Goal: Task Accomplishment & Management: Complete application form

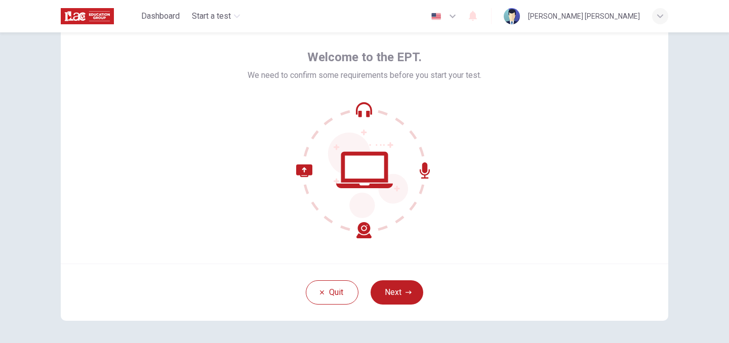
scroll to position [39, 0]
click at [413, 300] on button "Next" at bounding box center [397, 293] width 53 height 24
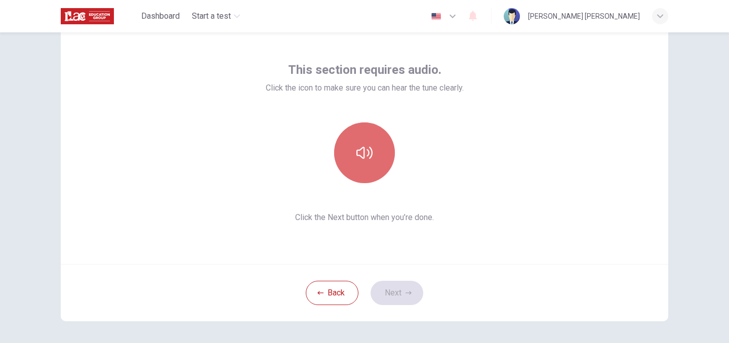
click at [360, 151] on icon "button" at bounding box center [365, 153] width 16 height 16
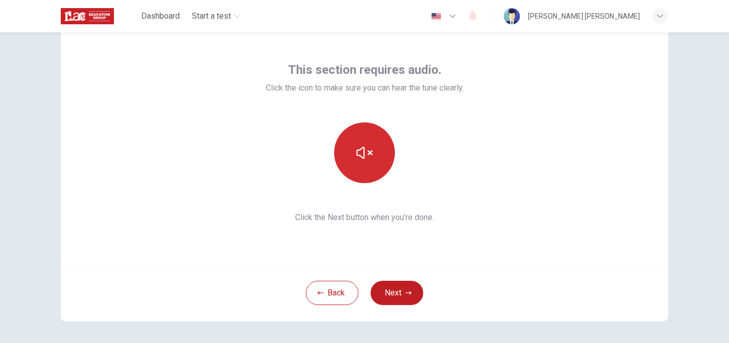
click at [377, 157] on button "button" at bounding box center [364, 153] width 61 height 61
click at [375, 159] on button "button" at bounding box center [364, 153] width 61 height 61
click at [377, 140] on button "button" at bounding box center [364, 153] width 61 height 61
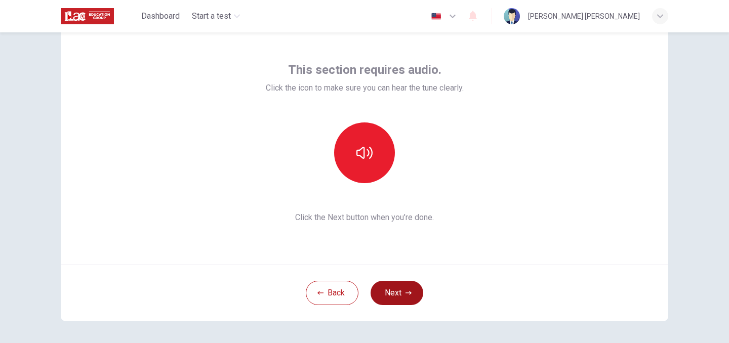
click at [407, 289] on button "Next" at bounding box center [397, 293] width 53 height 24
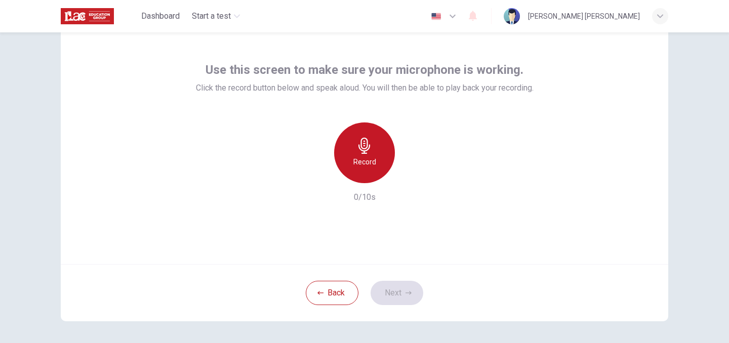
click at [363, 157] on h6 "Record" at bounding box center [364, 162] width 23 height 12
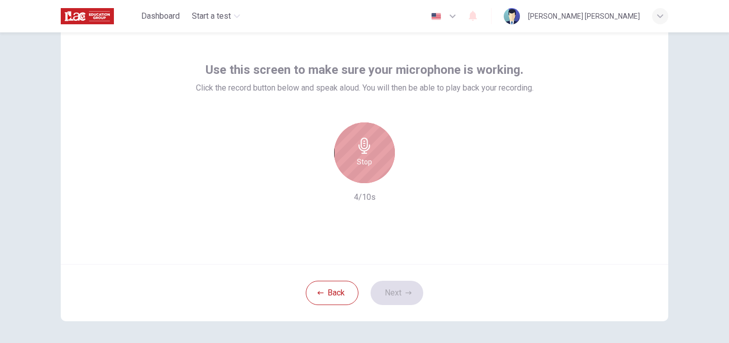
click at [367, 135] on div "Stop" at bounding box center [364, 153] width 61 height 61
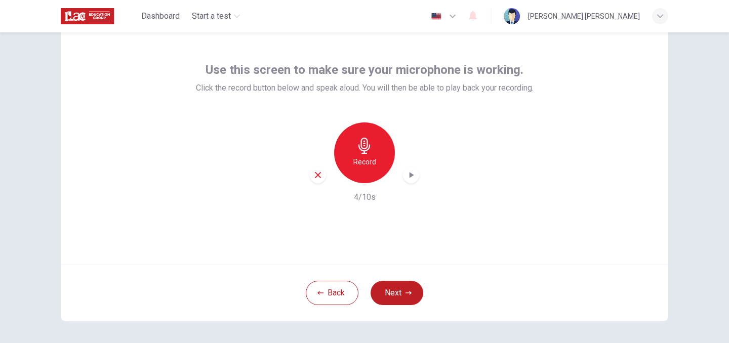
click at [407, 170] on icon "button" at bounding box center [411, 175] width 10 height 10
click at [311, 177] on div "button" at bounding box center [318, 175] width 16 height 16
click at [357, 170] on div "Record" at bounding box center [364, 153] width 61 height 61
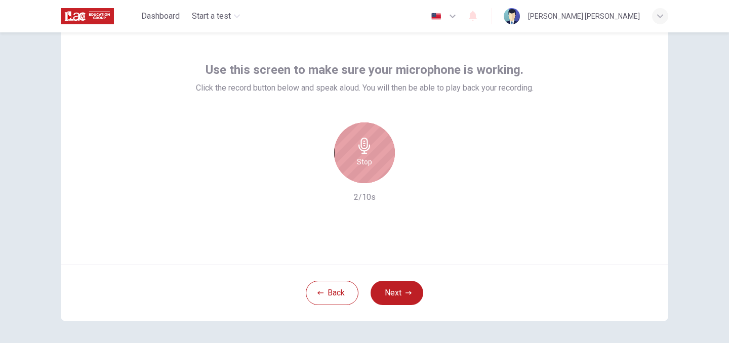
click at [352, 159] on div "Stop" at bounding box center [364, 153] width 61 height 61
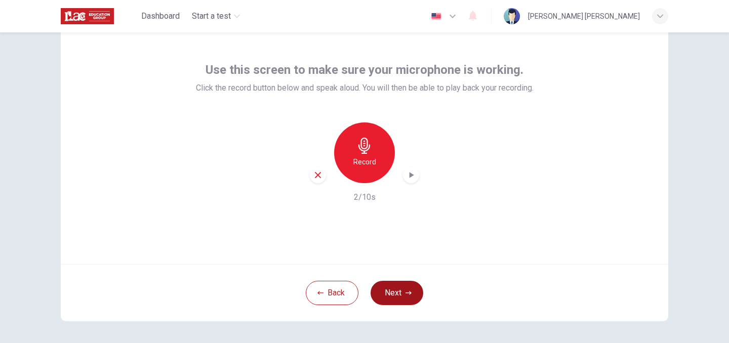
click at [398, 286] on button "Next" at bounding box center [397, 293] width 53 height 24
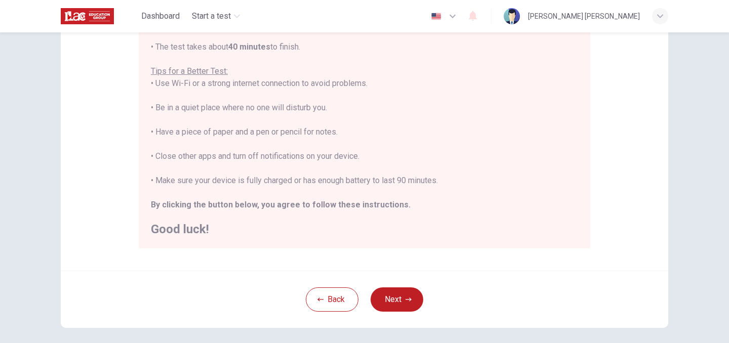
scroll to position [175, 0]
click at [602, 127] on div "Disclaimer: You are about to start a Placement Test . Before You Start the Test…" at bounding box center [365, 78] width 608 height 384
click at [404, 292] on button "Next" at bounding box center [397, 299] width 53 height 24
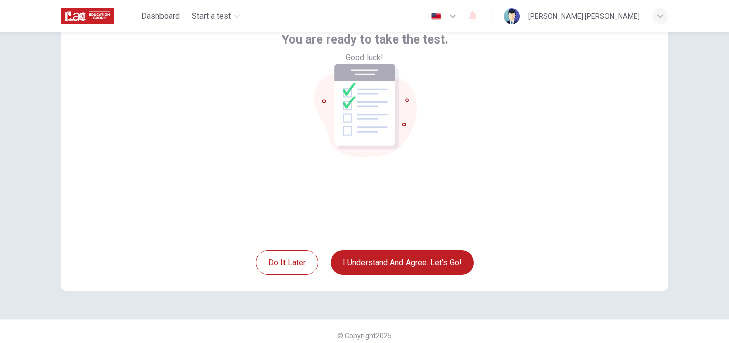
scroll to position [71, 0]
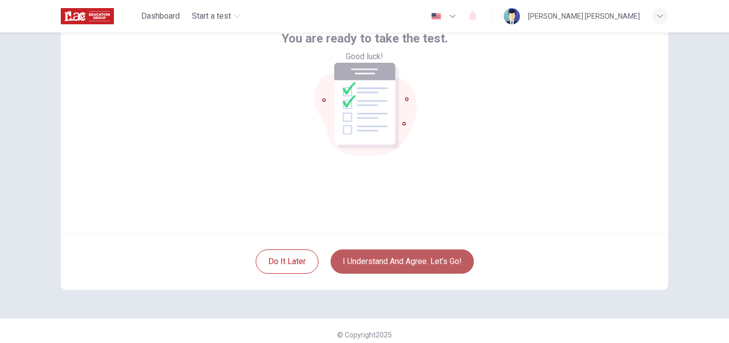
click at [423, 257] on button "I understand and agree. Let’s go!" at bounding box center [402, 262] width 143 height 24
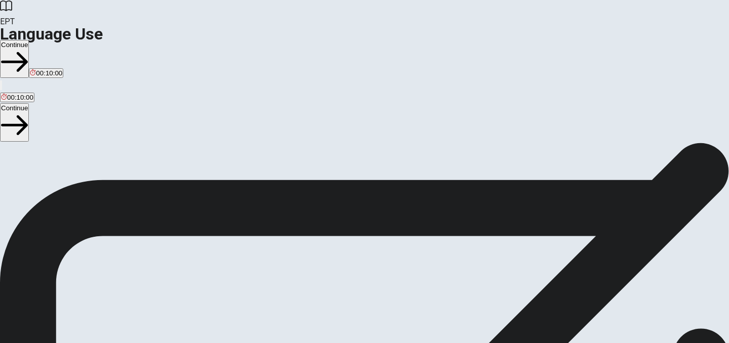
scroll to position [54, 0]
click at [29, 40] on button "Continue" at bounding box center [14, 59] width 29 height 38
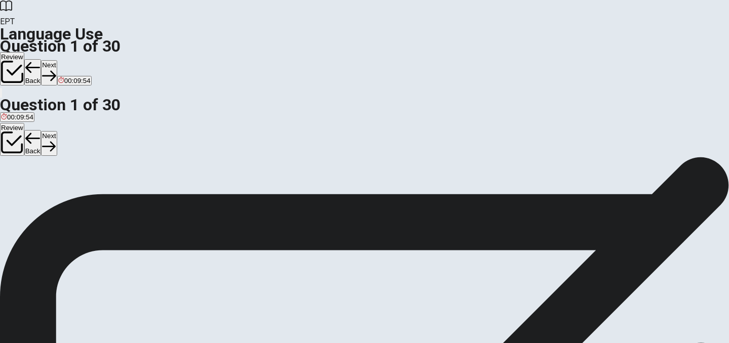
click at [6, 129] on div "A" at bounding box center [3, 133] width 5 height 8
click at [57, 60] on button "Next" at bounding box center [49, 72] width 16 height 25
click at [51, 161] on div "D" at bounding box center [43, 157] width 15 height 8
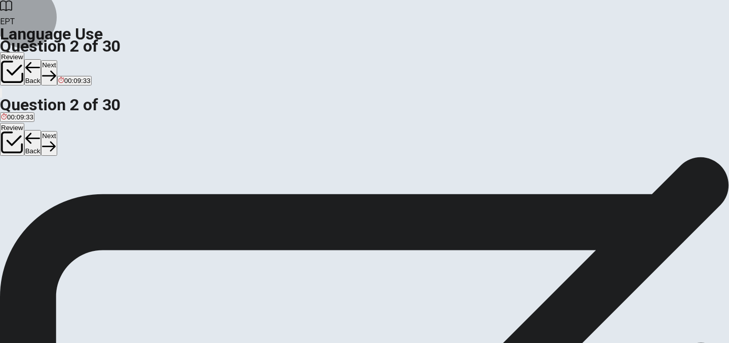
click at [57, 60] on button "Next" at bounding box center [49, 72] width 16 height 25
click at [34, 161] on div "B" at bounding box center [28, 157] width 12 height 8
click at [57, 60] on button "Next" at bounding box center [49, 72] width 16 height 25
click at [60, 161] on div "B" at bounding box center [45, 157] width 30 height 8
click at [57, 60] on button "Next" at bounding box center [49, 72] width 16 height 25
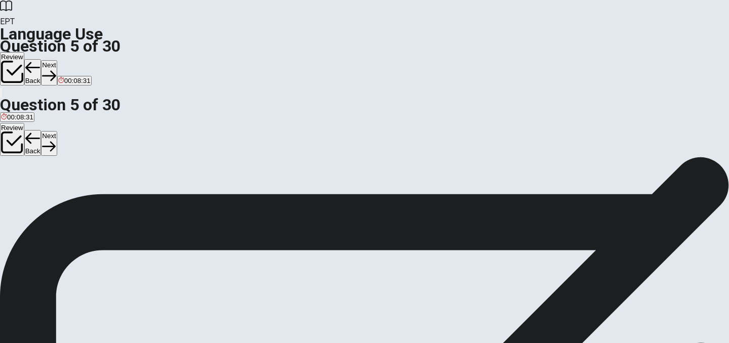
click at [76, 161] on div "C" at bounding box center [67, 157] width 18 height 8
click at [57, 60] on button "Next" at bounding box center [49, 72] width 16 height 25
click at [19, 161] on div "A" at bounding box center [10, 165] width 18 height 8
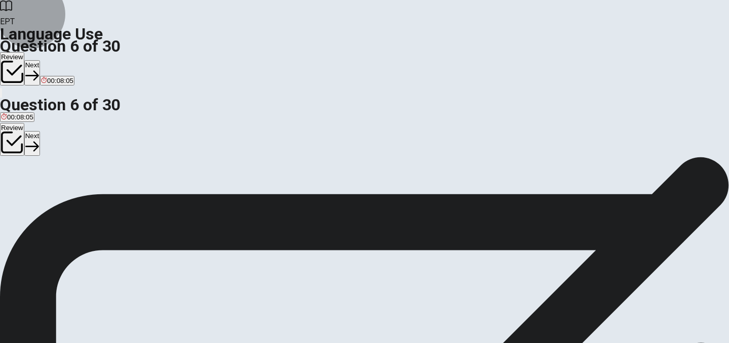
click at [40, 60] on button "Next" at bounding box center [32, 72] width 16 height 25
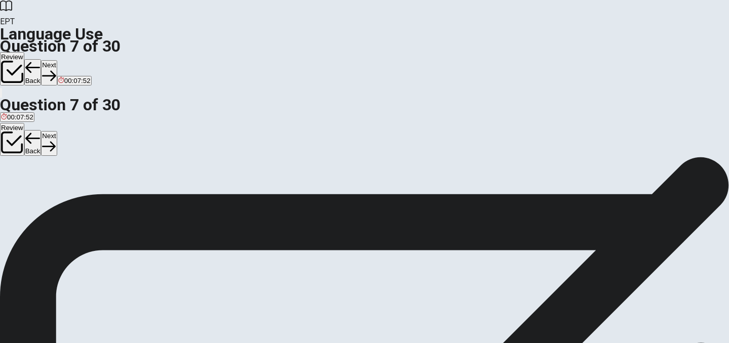
click at [47, 169] on div "C" at bounding box center [38, 165] width 15 height 8
click at [57, 60] on button "Next" at bounding box center [49, 72] width 16 height 25
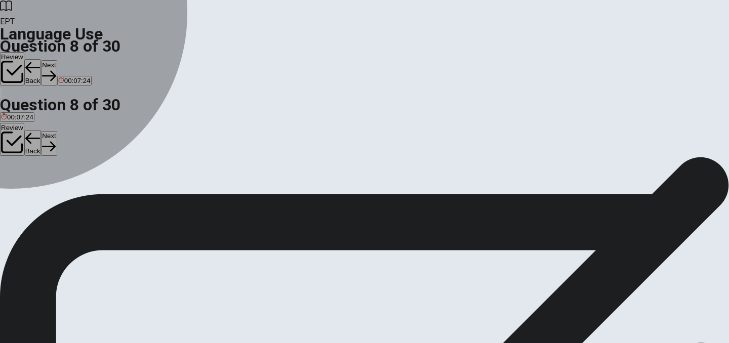
click at [47, 169] on div "C" at bounding box center [38, 165] width 16 height 8
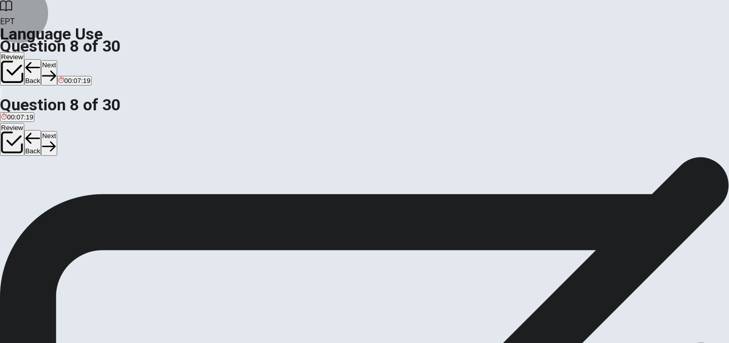
click at [57, 60] on button "Next" at bounding box center [49, 72] width 16 height 25
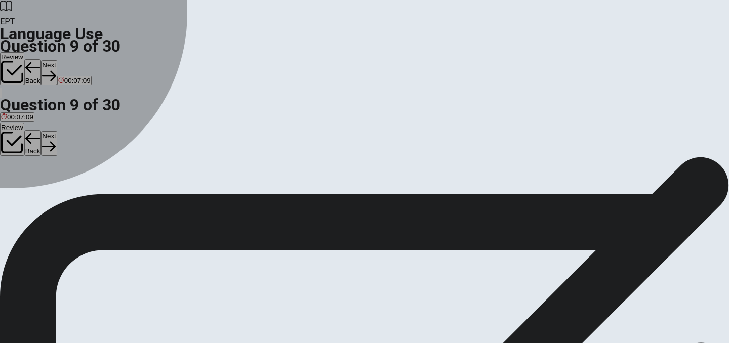
click at [88, 169] on div "C" at bounding box center [69, 165] width 37 height 8
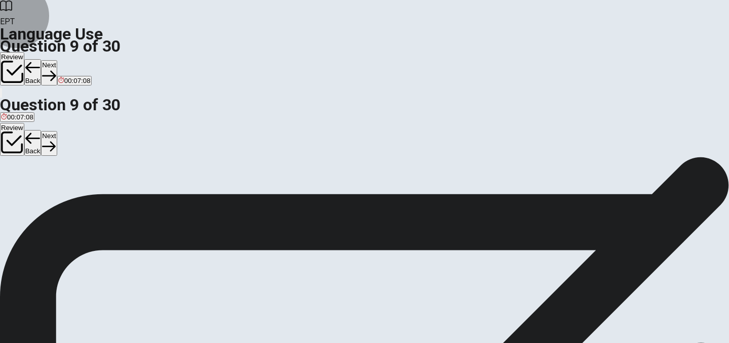
click at [57, 60] on button "Next" at bounding box center [49, 72] width 16 height 25
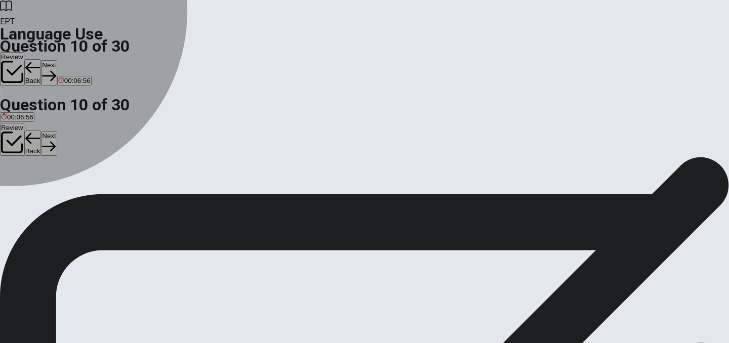
click at [25, 169] on div "B" at bounding box center [22, 165] width 8 height 8
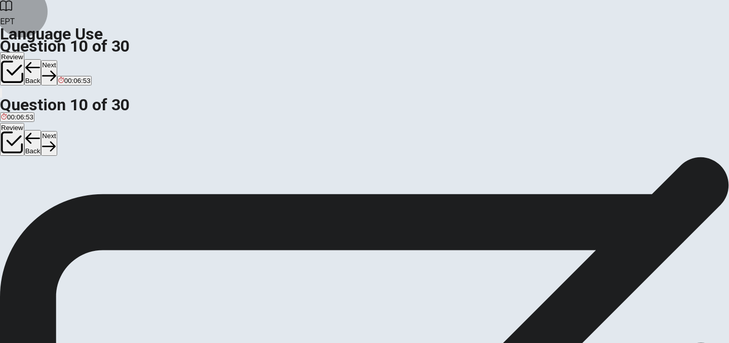
click at [57, 60] on button "Next" at bounding box center [49, 72] width 16 height 25
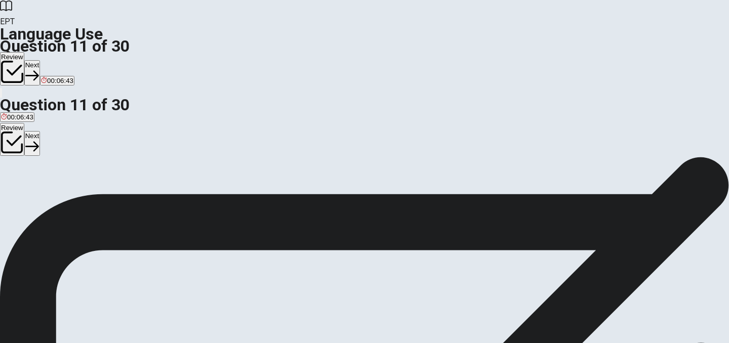
scroll to position [22, 0]
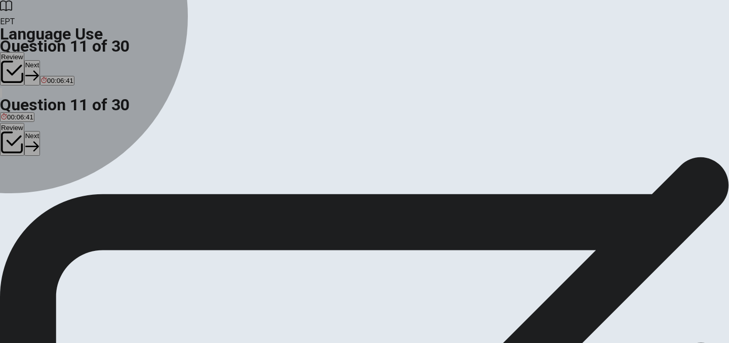
click at [27, 168] on div "B" at bounding box center [20, 165] width 15 height 8
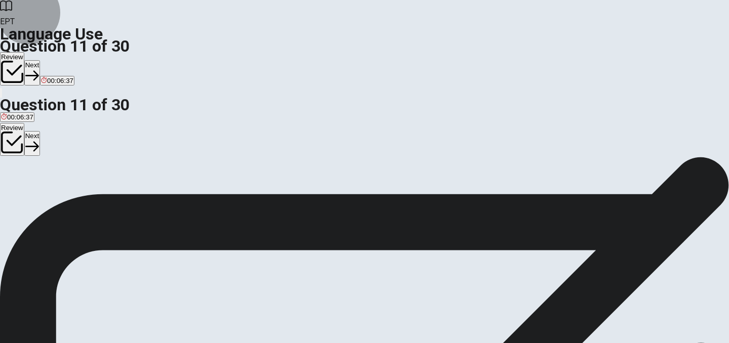
click at [40, 60] on button "Next" at bounding box center [32, 72] width 16 height 25
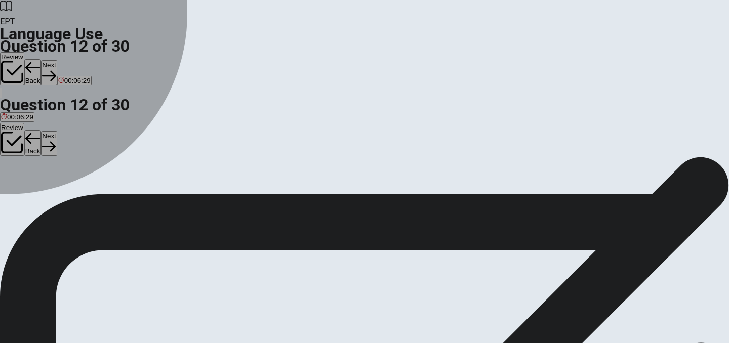
click at [59, 168] on div "B" at bounding box center [41, 165] width 36 height 8
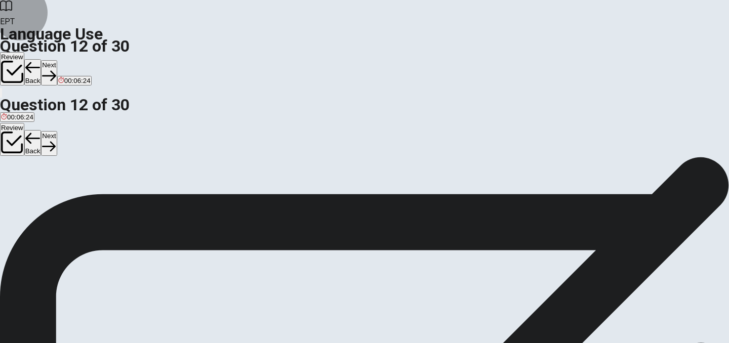
click at [57, 60] on button "Next" at bounding box center [49, 72] width 16 height 25
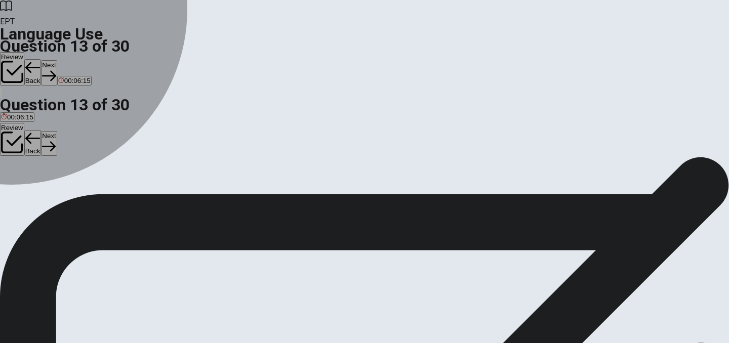
click at [99, 168] on div "C" at bounding box center [78, 165] width 39 height 8
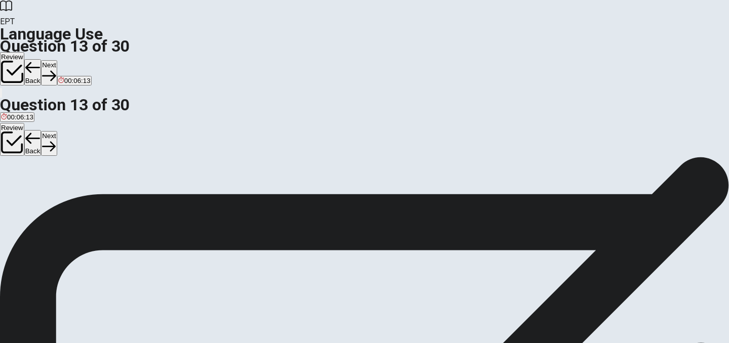
click at [56, 69] on icon "button" at bounding box center [49, 76] width 14 height 14
click at [24, 161] on div "A" at bounding box center [12, 165] width 23 height 8
click at [57, 60] on button "Next" at bounding box center [49, 72] width 16 height 25
click at [35, 168] on div "B" at bounding box center [29, 165] width 11 height 8
click at [57, 60] on button "Next" at bounding box center [49, 72] width 16 height 25
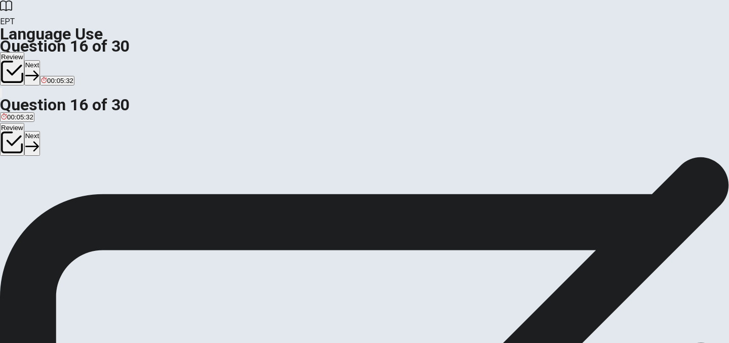
scroll to position [19, 0]
click at [102, 171] on div "D" at bounding box center [89, 168] width 25 height 8
click at [40, 60] on button "Next" at bounding box center [32, 72] width 16 height 25
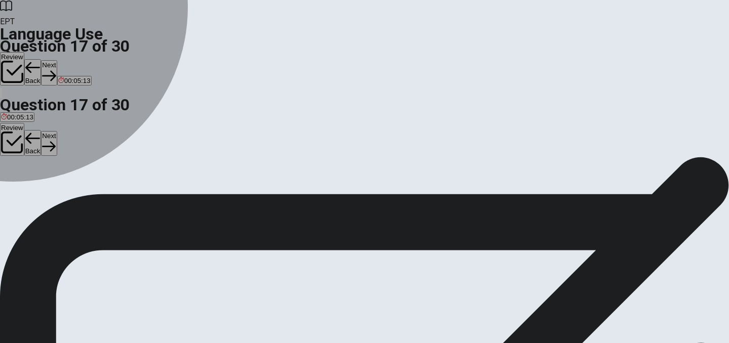
click at [68, 171] on div "D" at bounding box center [61, 168] width 13 height 8
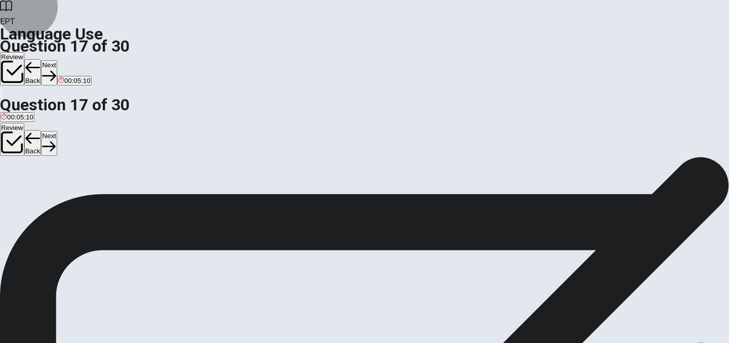
click at [57, 60] on button "Next" at bounding box center [49, 72] width 16 height 25
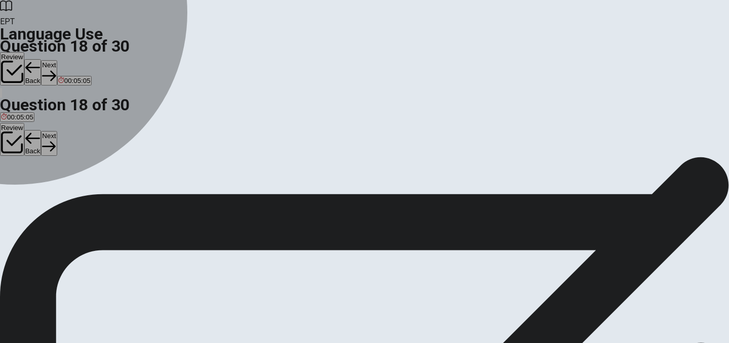
click at [15, 164] on div "A" at bounding box center [8, 168] width 14 height 8
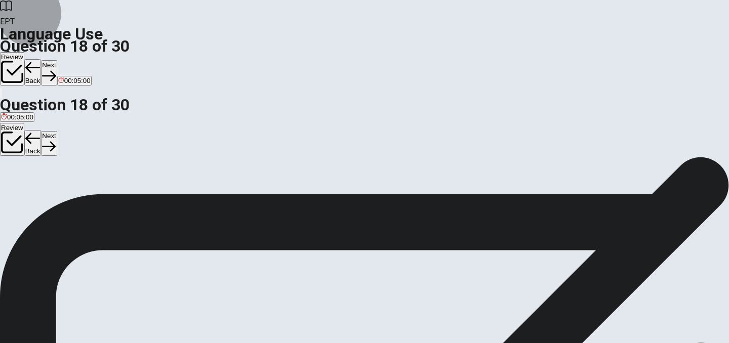
click at [57, 60] on button "Next" at bounding box center [49, 72] width 16 height 25
click at [76, 171] on div "C" at bounding box center [62, 168] width 27 height 8
click at [57, 60] on button "Next" at bounding box center [49, 72] width 16 height 25
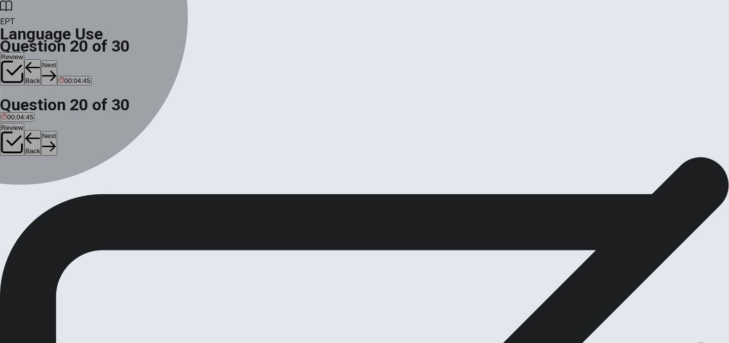
click at [23, 180] on button "B Do" at bounding box center [18, 171] width 11 height 17
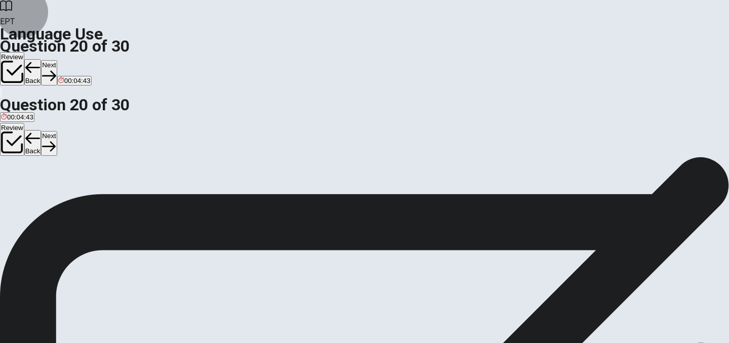
click at [57, 60] on button "Next" at bounding box center [49, 72] width 16 height 25
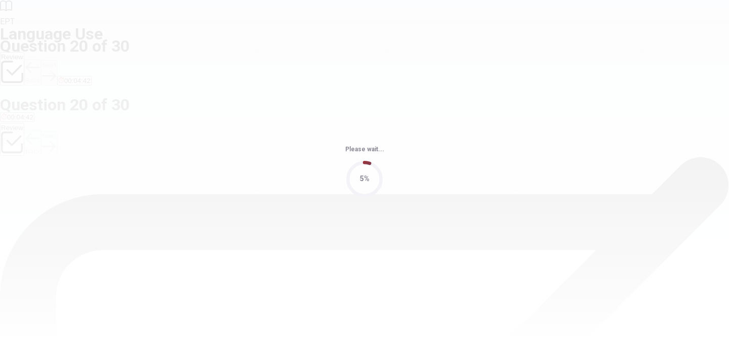
scroll to position [0, 0]
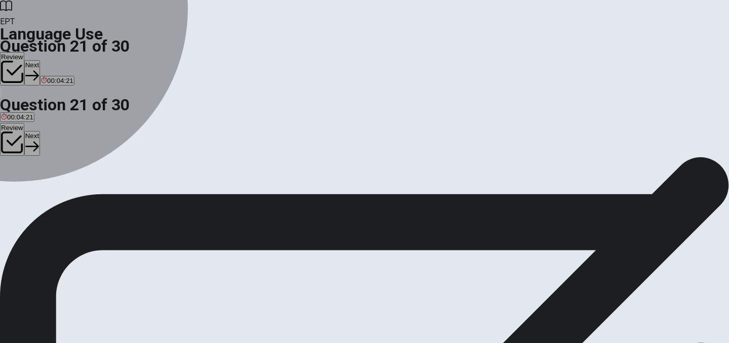
click at [59, 190] on div "B" at bounding box center [44, 186] width 29 height 8
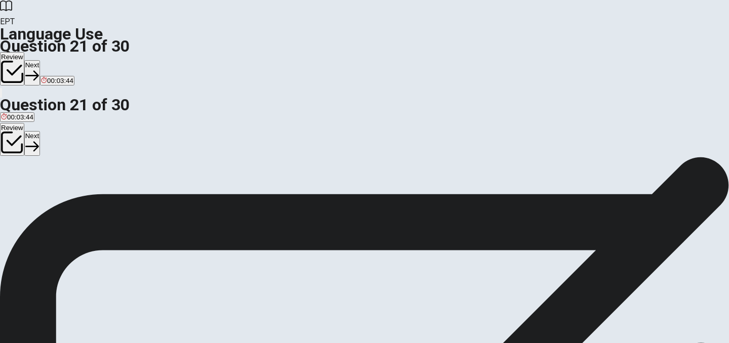
click at [40, 60] on button "Next" at bounding box center [32, 72] width 16 height 25
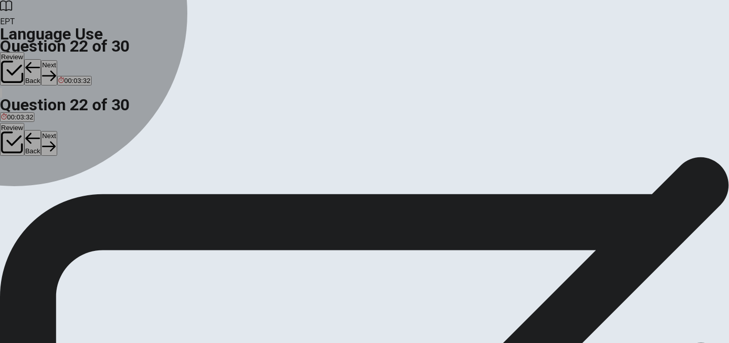
click at [46, 190] on div "B" at bounding box center [37, 186] width 17 height 8
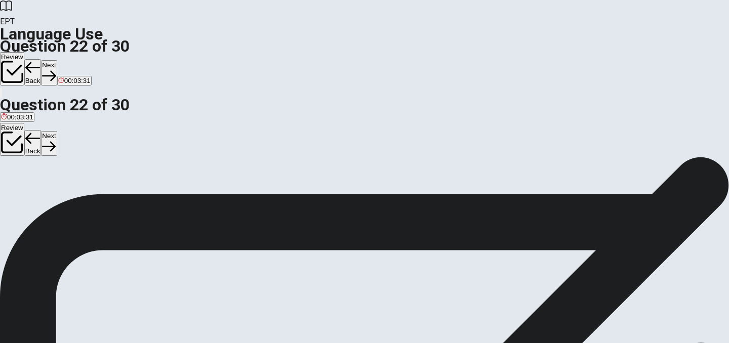
click at [56, 69] on icon "button" at bounding box center [49, 76] width 14 height 14
click at [30, 190] on div "B" at bounding box center [24, 186] width 12 height 8
click at [57, 60] on button "Next" at bounding box center [49, 72] width 16 height 25
click at [84, 190] on div "C" at bounding box center [70, 186] width 27 height 8
click at [57, 60] on button "Next" at bounding box center [49, 72] width 16 height 25
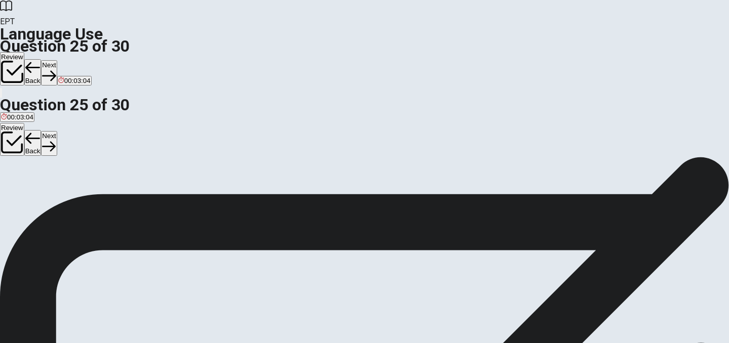
click at [34, 190] on div "B" at bounding box center [28, 186] width 12 height 8
click at [57, 60] on button "Next" at bounding box center [49, 72] width 16 height 25
click at [94, 190] on div "D" at bounding box center [84, 186] width 20 height 8
click at [40, 60] on button "Next" at bounding box center [32, 72] width 16 height 25
click at [22, 182] on div "A" at bounding box center [11, 186] width 21 height 8
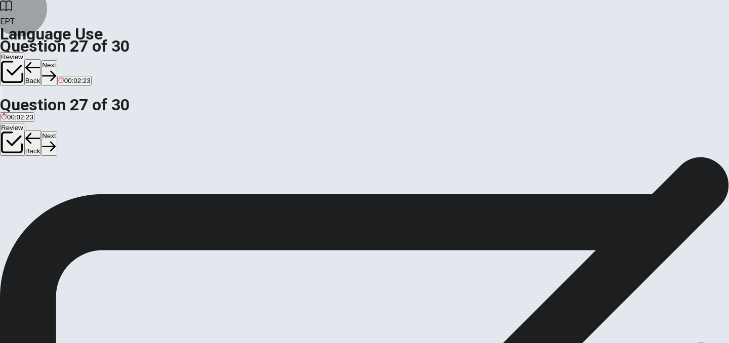
click at [57, 60] on button "Next" at bounding box center [49, 72] width 16 height 25
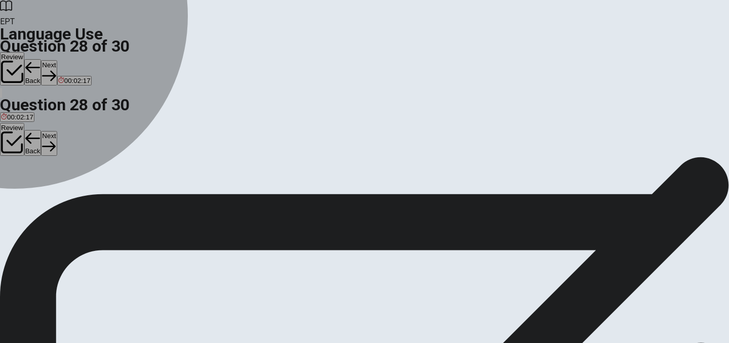
click at [67, 190] on div "B" at bounding box center [52, 186] width 29 height 8
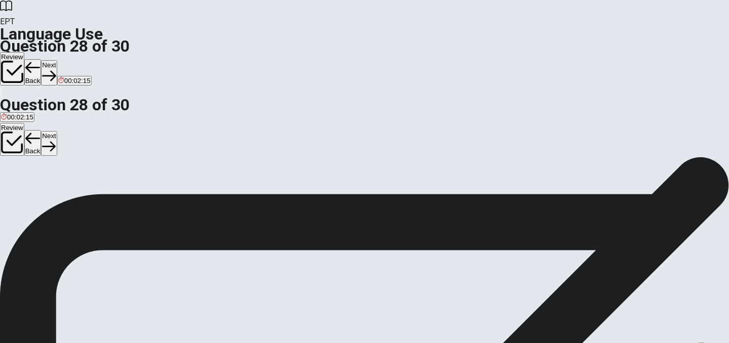
click at [56, 69] on icon "button" at bounding box center [49, 76] width 14 height 14
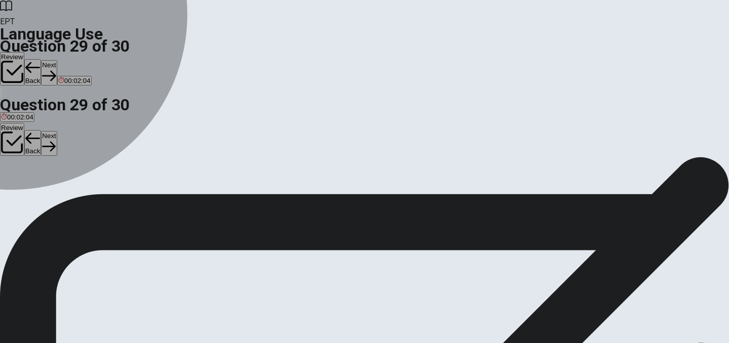
click at [17, 182] on div "A" at bounding box center [9, 186] width 16 height 8
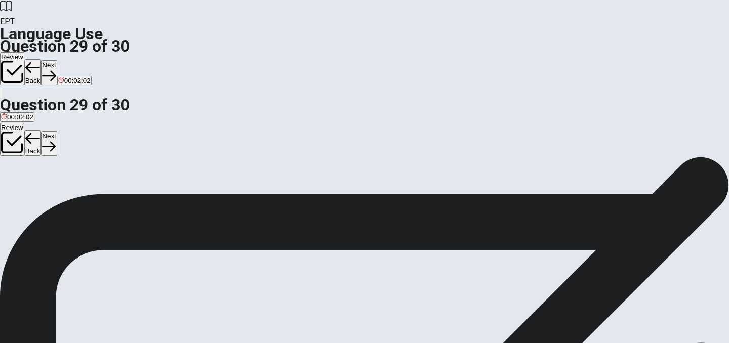
click at [56, 69] on icon "button" at bounding box center [49, 76] width 14 height 14
click at [78, 190] on div "D" at bounding box center [62, 186] width 31 height 8
click at [57, 60] on button "Next" at bounding box center [49, 72] width 16 height 25
click at [166, 343] on div at bounding box center [364, 343] width 729 height 0
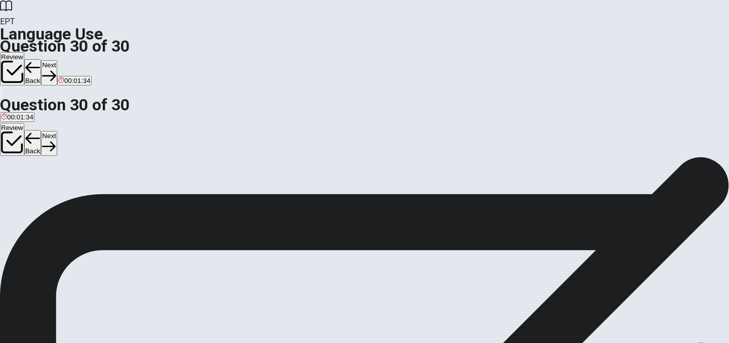
click at [24, 52] on button "Review" at bounding box center [12, 68] width 24 height 33
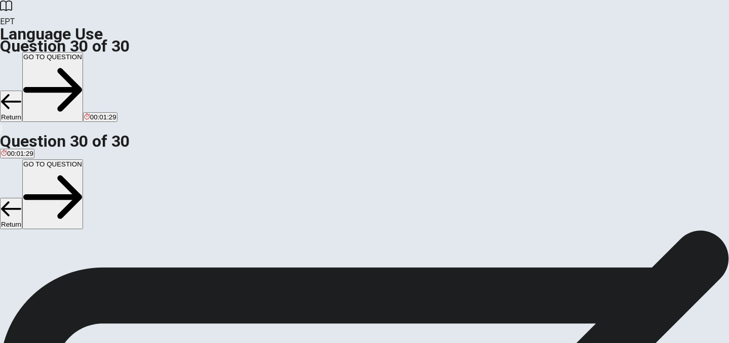
scroll to position [517, 0]
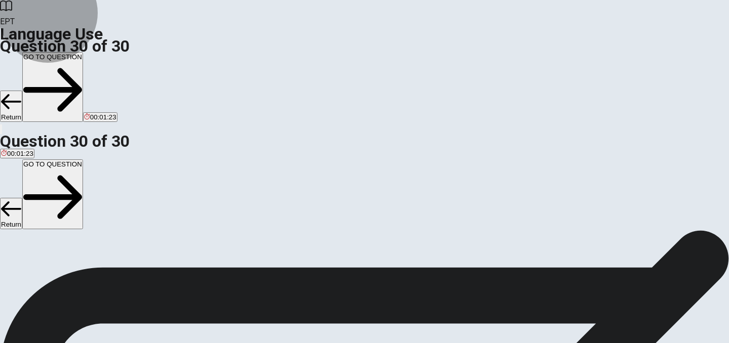
click at [83, 52] on button "GO TO QUESTION" at bounding box center [52, 87] width 61 height 70
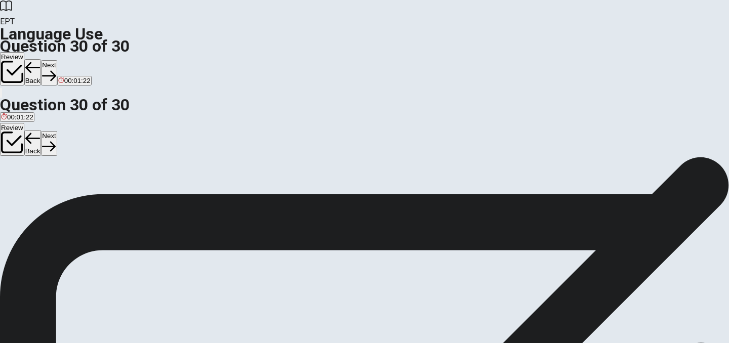
scroll to position [0, 0]
click at [57, 60] on button "Next" at bounding box center [49, 72] width 16 height 25
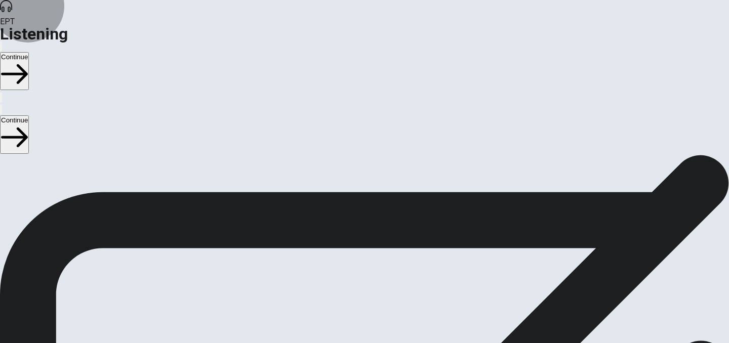
click at [29, 52] on button "Continue" at bounding box center [14, 71] width 29 height 38
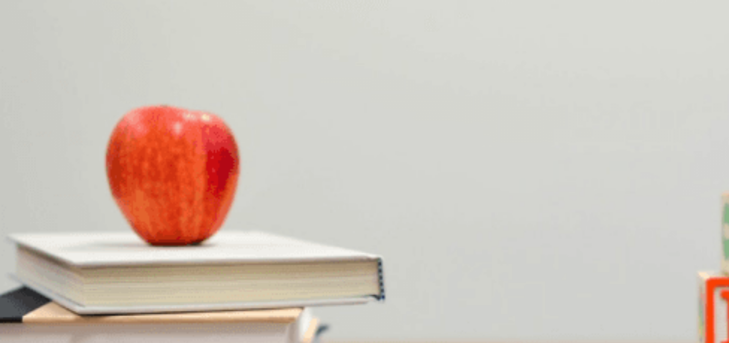
scroll to position [0, 0]
click at [93, 171] on div "C" at bounding box center [83, 167] width 20 height 8
click at [96, 213] on div "C" at bounding box center [80, 210] width 32 height 8
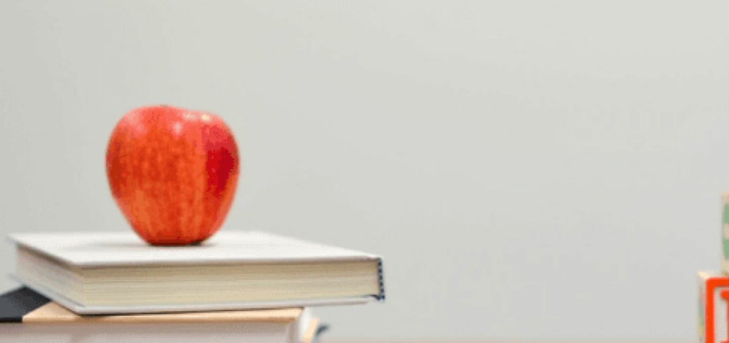
click at [126, 248] on div "A" at bounding box center [63, 252] width 125 height 8
click at [212, 291] on div "C" at bounding box center [167, 295] width 90 height 8
click at [91, 317] on div "A" at bounding box center [46, 321] width 90 height 8
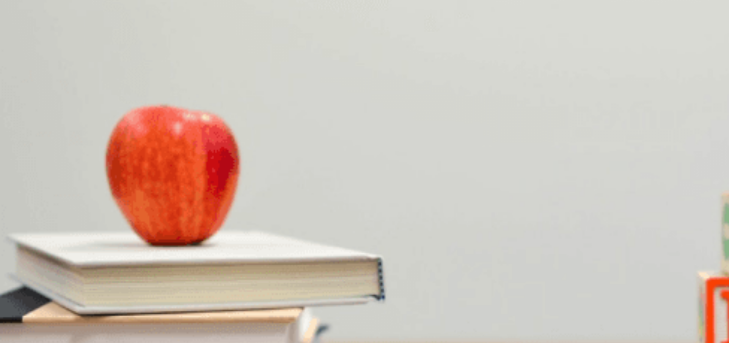
scroll to position [0, 0]
click at [29, 52] on button "Continue" at bounding box center [14, 71] width 29 height 38
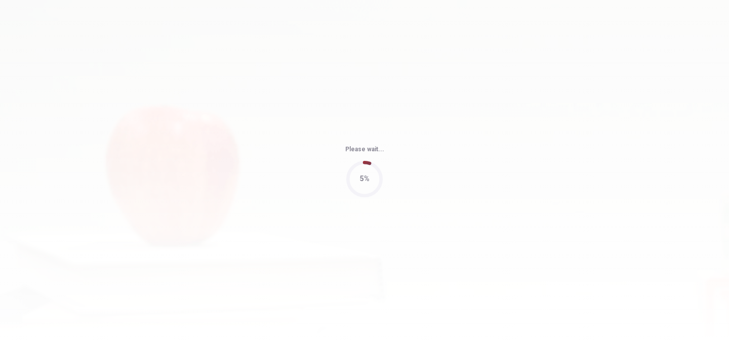
type input "63"
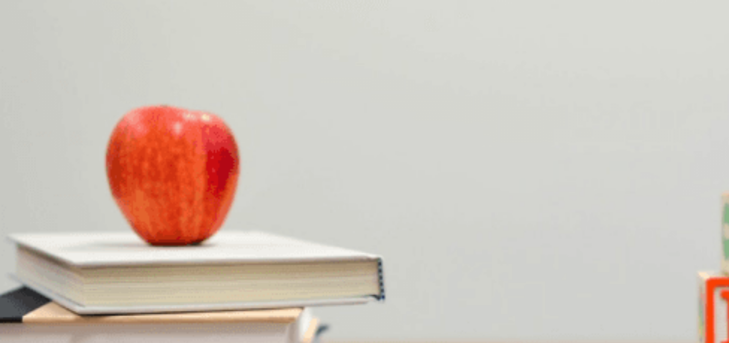
scroll to position [532, 0]
click at [302, 273] on div "C" at bounding box center [254, 277] width 95 height 8
click at [59, 129] on div "B" at bounding box center [41, 125] width 34 height 8
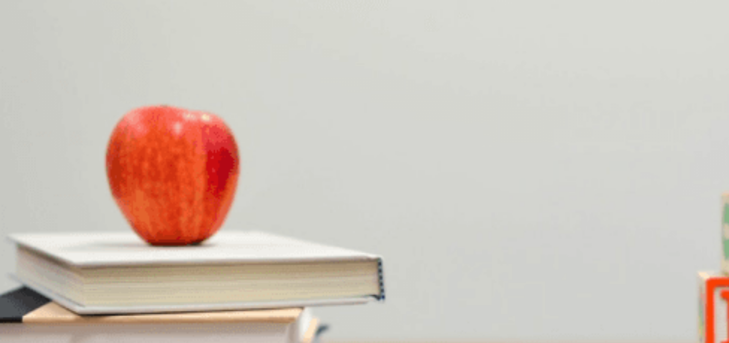
click at [216, 288] on div "C" at bounding box center [188, 292] width 55 height 8
click at [157, 286] on div "B" at bounding box center [109, 290] width 95 height 8
click at [183, 192] on div "B" at bounding box center [131, 196] width 104 height 8
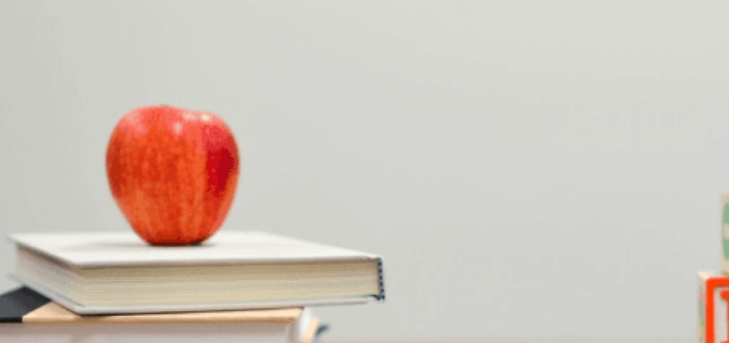
scroll to position [63, 0]
click at [268, 192] on div "C" at bounding box center [226, 196] width 83 height 8
click at [29, 52] on button "Continue" at bounding box center [14, 71] width 29 height 38
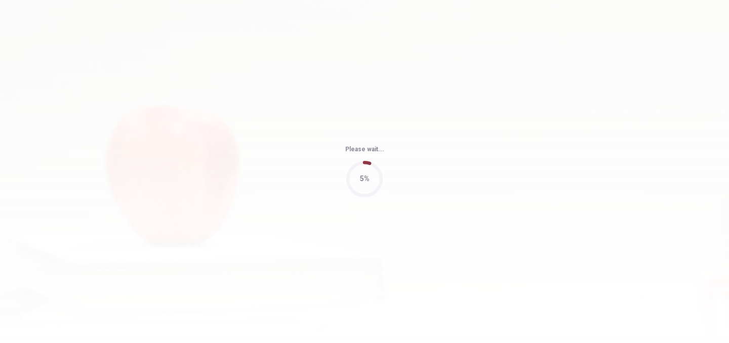
type input "72"
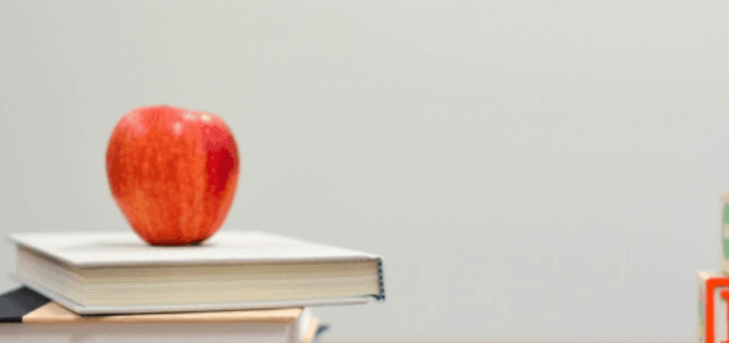
scroll to position [262, 0]
click at [195, 235] on div "B" at bounding box center [140, 239] width 110 height 8
click at [250, 320] on div "D" at bounding box center [202, 324] width 95 height 8
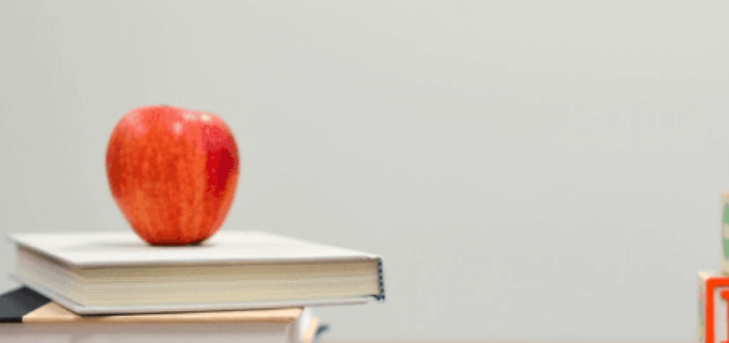
click at [276, 287] on div "C" at bounding box center [240, 291] width 72 height 8
click at [244, 278] on div "C" at bounding box center [197, 282] width 93 height 8
click at [301, 209] on button "D Using different costumes" at bounding box center [263, 199] width 76 height 17
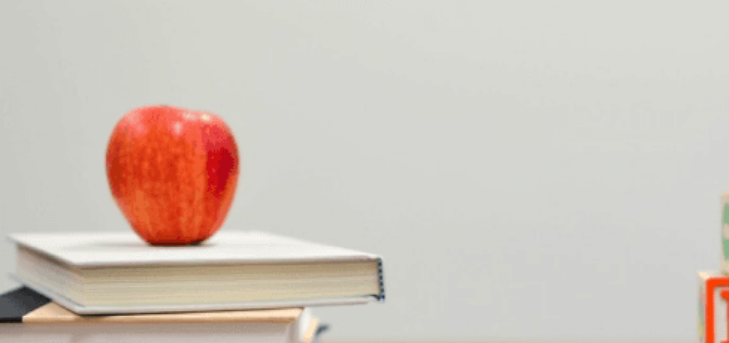
scroll to position [114, 0]
click at [29, 52] on button "Continue" at bounding box center [14, 71] width 29 height 38
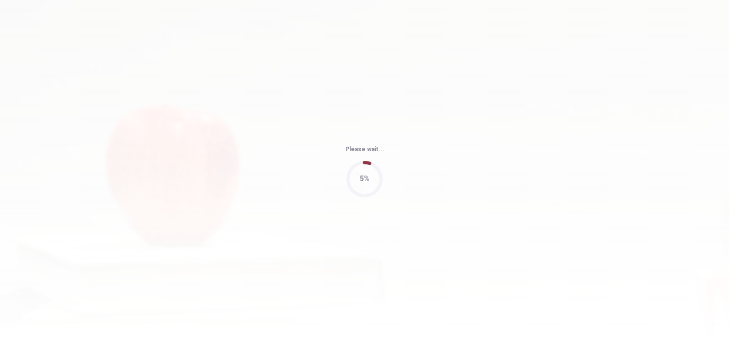
type input "76"
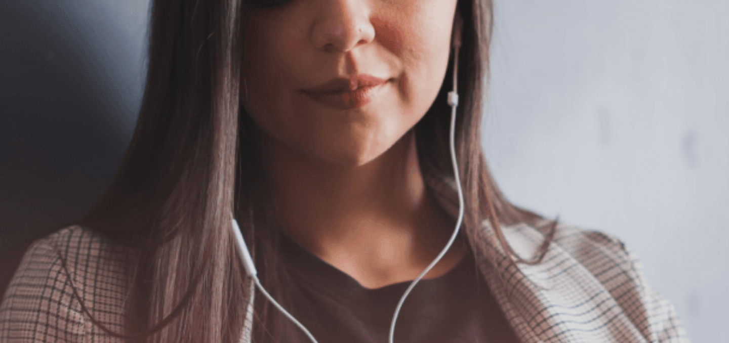
scroll to position [0, 0]
click at [29, 52] on button "Continue" at bounding box center [14, 71] width 29 height 38
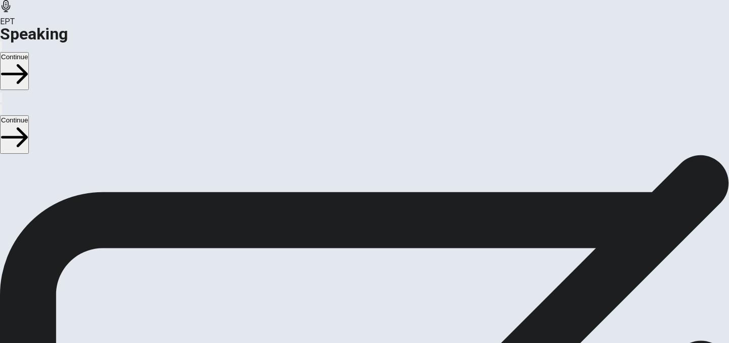
scroll to position [63, 0]
click at [352, 302] on icon "Play Audio" at bounding box center [352, 302] width 0 height 0
click at [364, 302] on icon "Pause Audio" at bounding box center [358, 308] width 11 height 12
click at [350, 302] on icon "Record Again" at bounding box center [350, 302] width 0 height 0
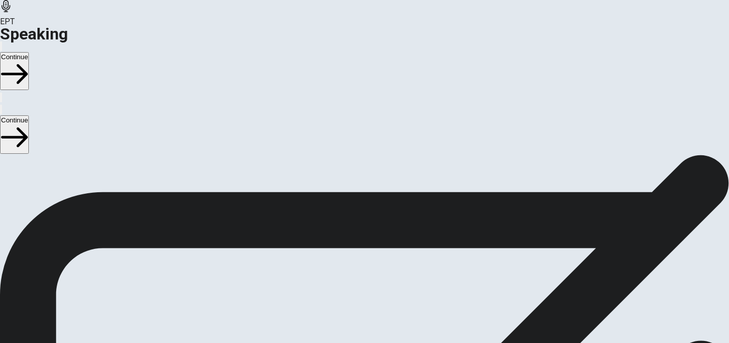
click at [377, 330] on icon at bounding box center [364, 348] width 26 height 36
click at [350, 302] on icon "Record Again" at bounding box center [350, 302] width 0 height 0
click at [353, 295] on button "Play Audio" at bounding box center [352, 300] width 2 height 10
click at [351, 295] on button "Record Again" at bounding box center [350, 300] width 2 height 10
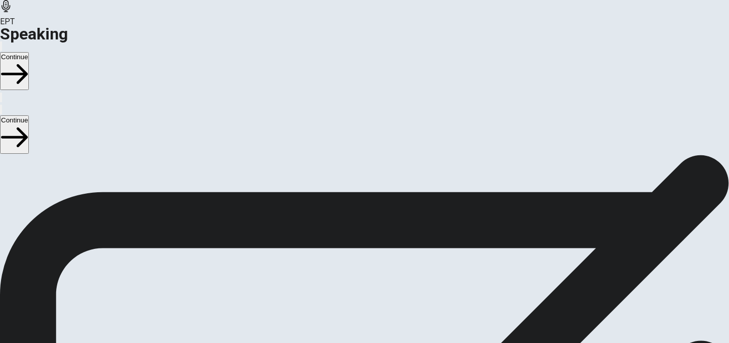
click at [380, 259] on div at bounding box center [364, 276] width 30 height 34
click at [350, 302] on icon "Record Again" at bounding box center [350, 302] width 0 height 0
click at [383, 330] on icon at bounding box center [365, 348] width 36 height 36
click at [352, 302] on icon "Play Audio" at bounding box center [352, 302] width 0 height 0
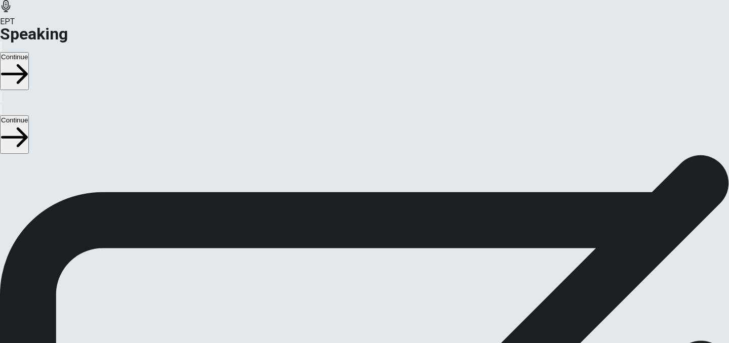
click at [350, 302] on icon "Record Again" at bounding box center [350, 302] width 0 height 0
click at [383, 265] on div "Stop Recording" at bounding box center [365, 329] width 36 height 129
click at [352, 302] on icon "Play Audio" at bounding box center [352, 302] width 0 height 0
click at [29, 52] on button "Continue" at bounding box center [14, 71] width 29 height 38
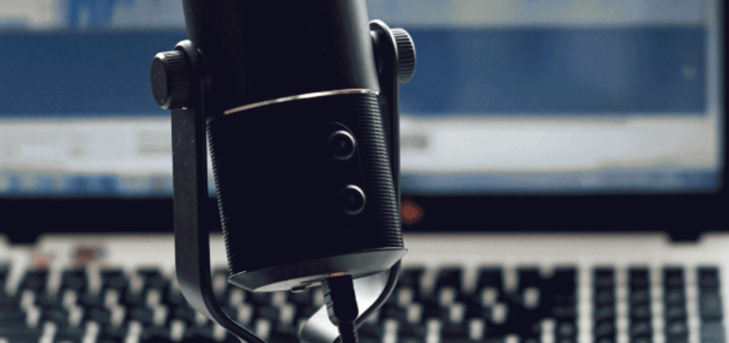
scroll to position [102, 0]
click at [29, 52] on button "Continue" at bounding box center [14, 71] width 29 height 38
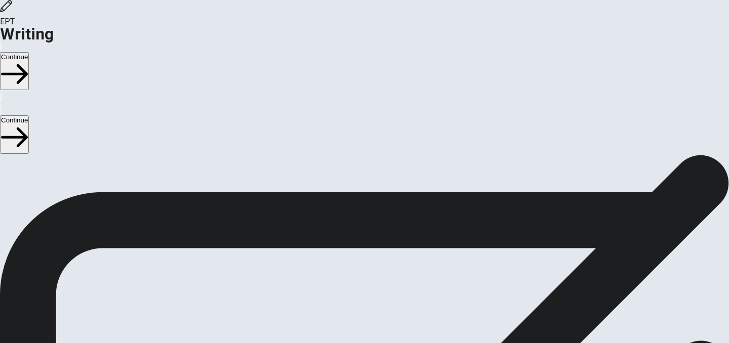
scroll to position [16, 0]
click at [29, 52] on button "Continue" at bounding box center [14, 71] width 29 height 38
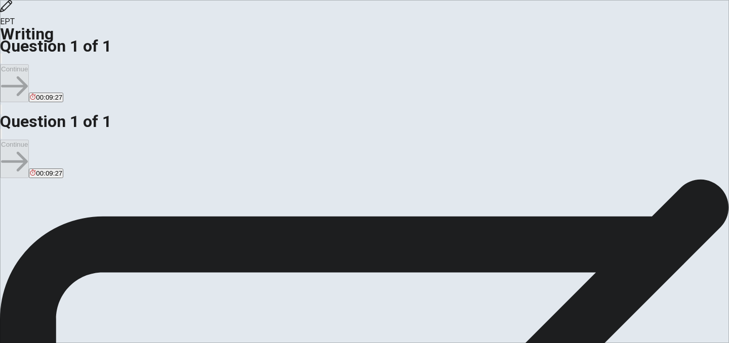
scroll to position [3, 0]
type textarea "W"
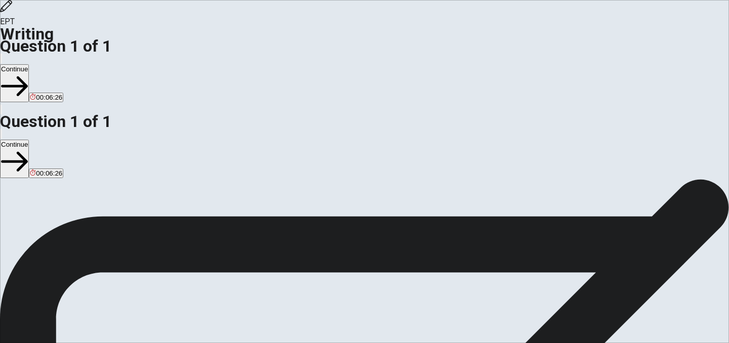
type textarea "When I went to another country for the first time, changed my outlook on life, …"
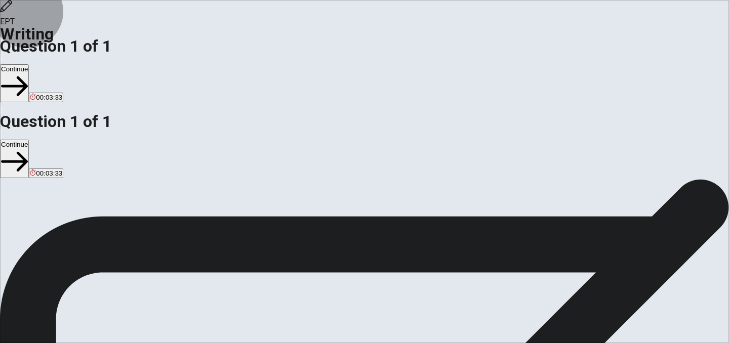
click at [29, 64] on button "Continue" at bounding box center [14, 83] width 29 height 38
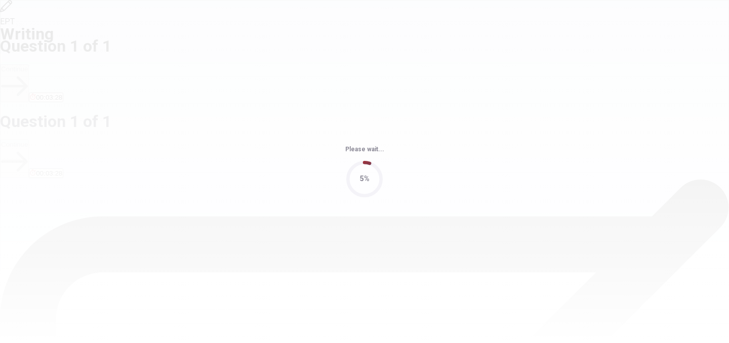
scroll to position [0, 0]
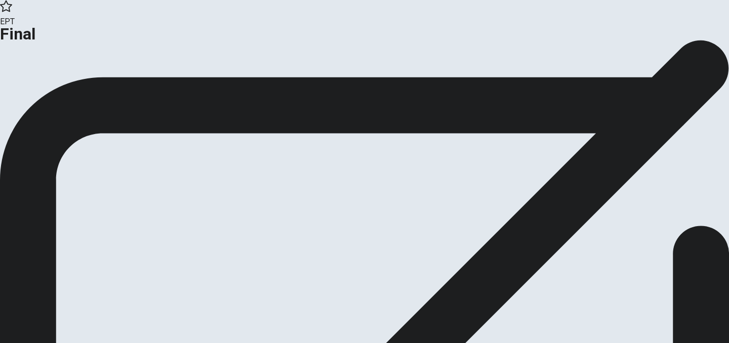
click at [41, 90] on button "Continue" at bounding box center [20, 83] width 41 height 14
